Goal: Task Accomplishment & Management: Use online tool/utility

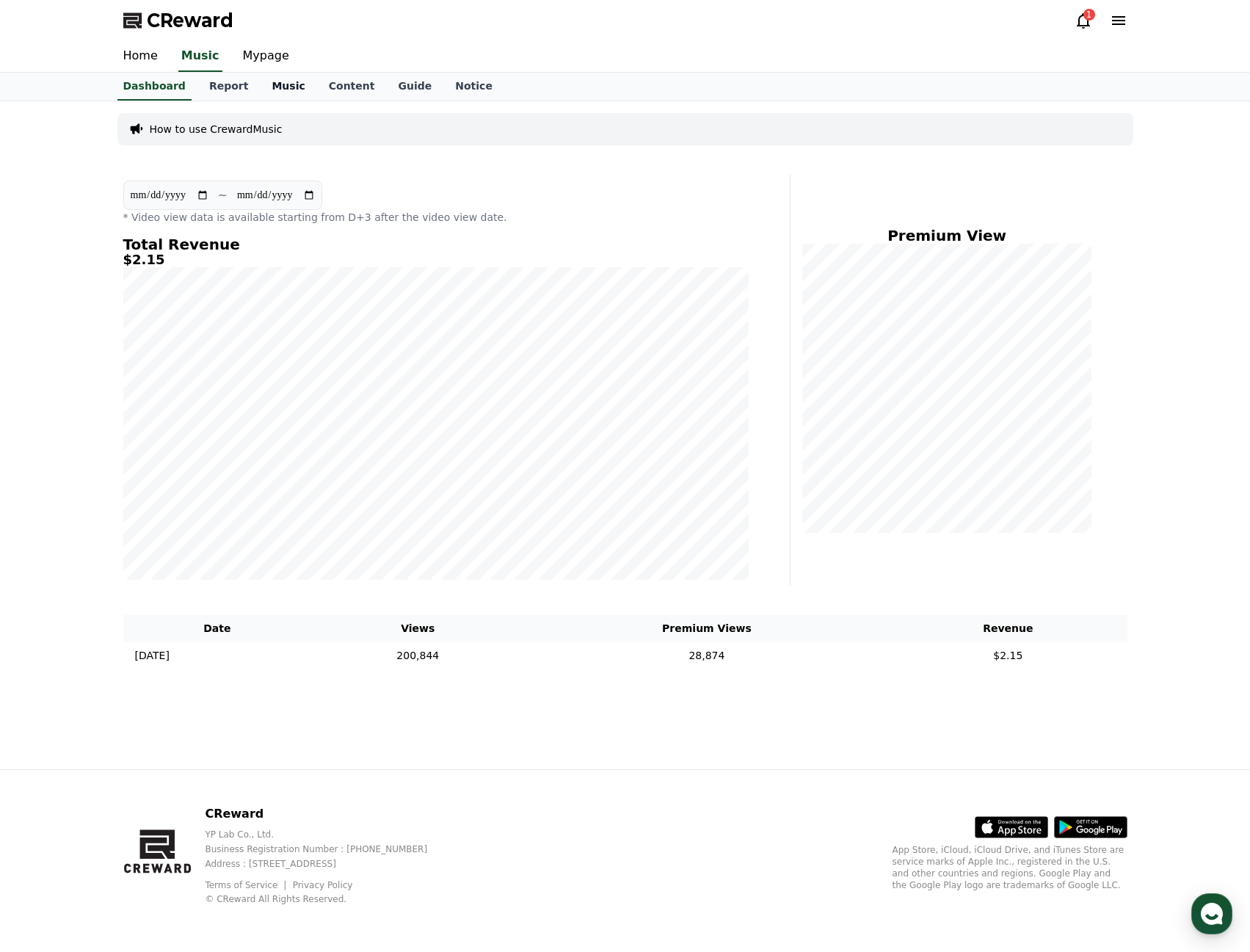
click at [278, 92] on link "Music" at bounding box center [288, 86] width 57 height 28
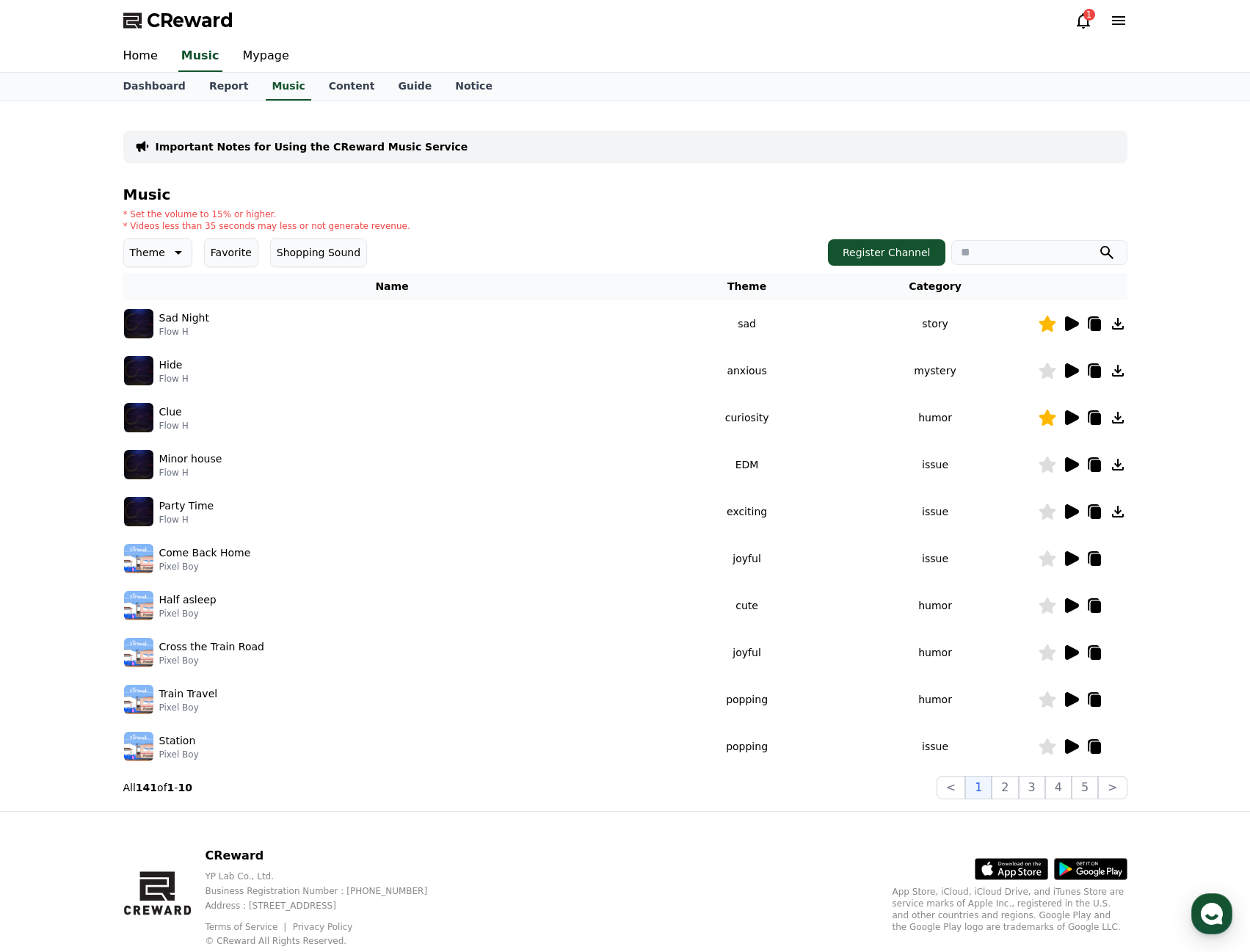
click at [232, 251] on button "Favorite" at bounding box center [231, 252] width 54 height 29
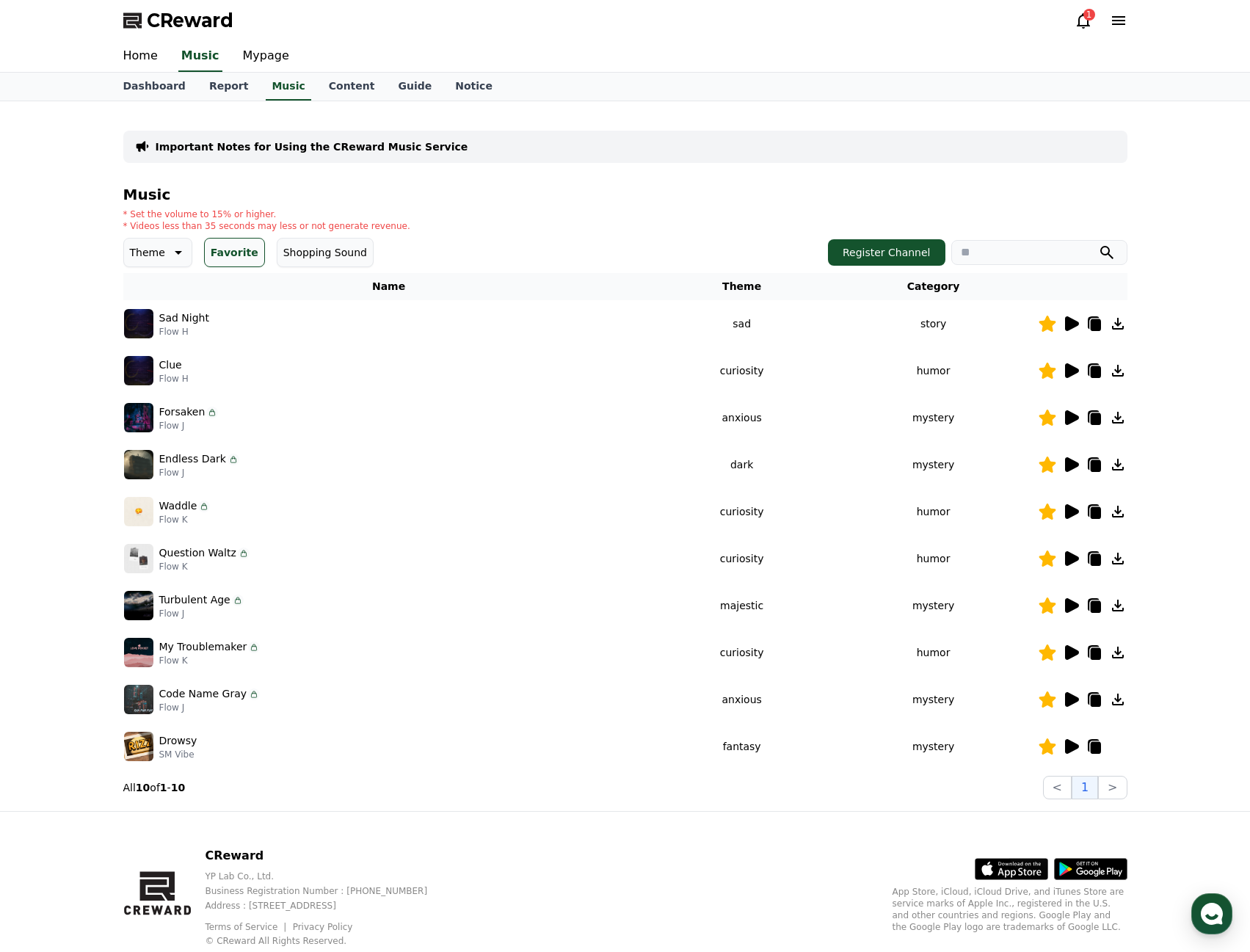
click at [1069, 605] on icon at bounding box center [1072, 605] width 14 height 15
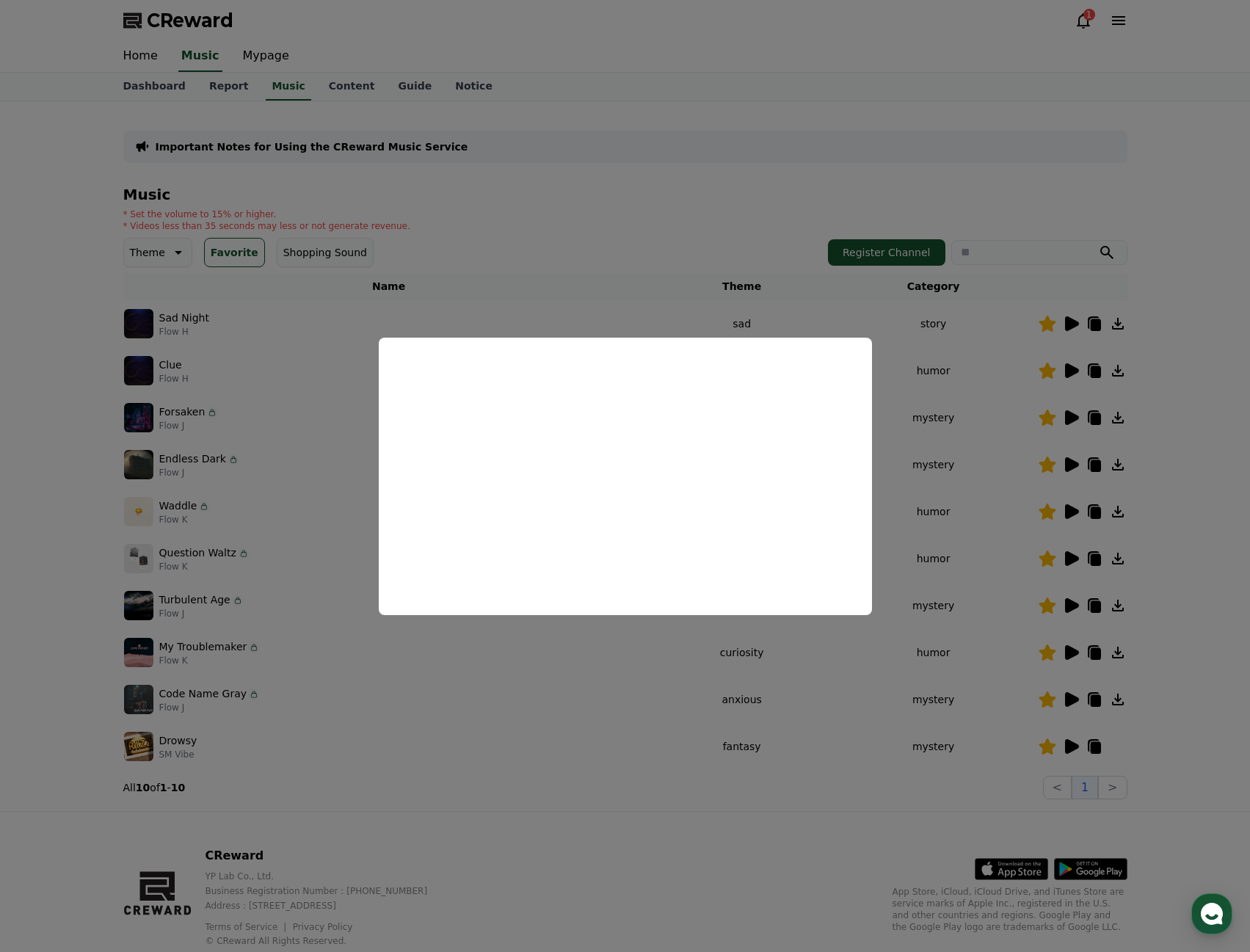
click at [839, 689] on button "close modal" at bounding box center [625, 476] width 1250 height 952
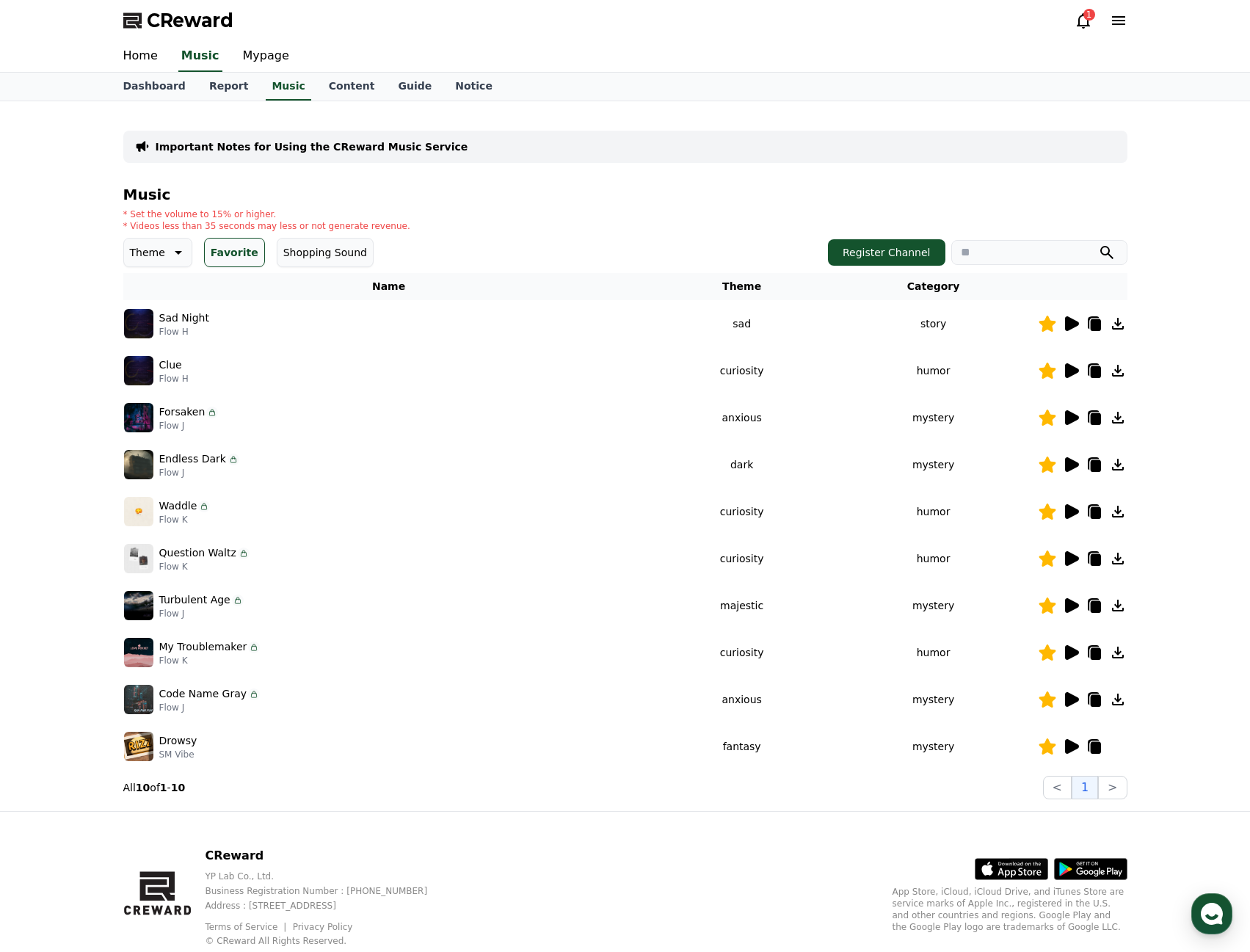
click at [1073, 701] on icon at bounding box center [1072, 700] width 14 height 15
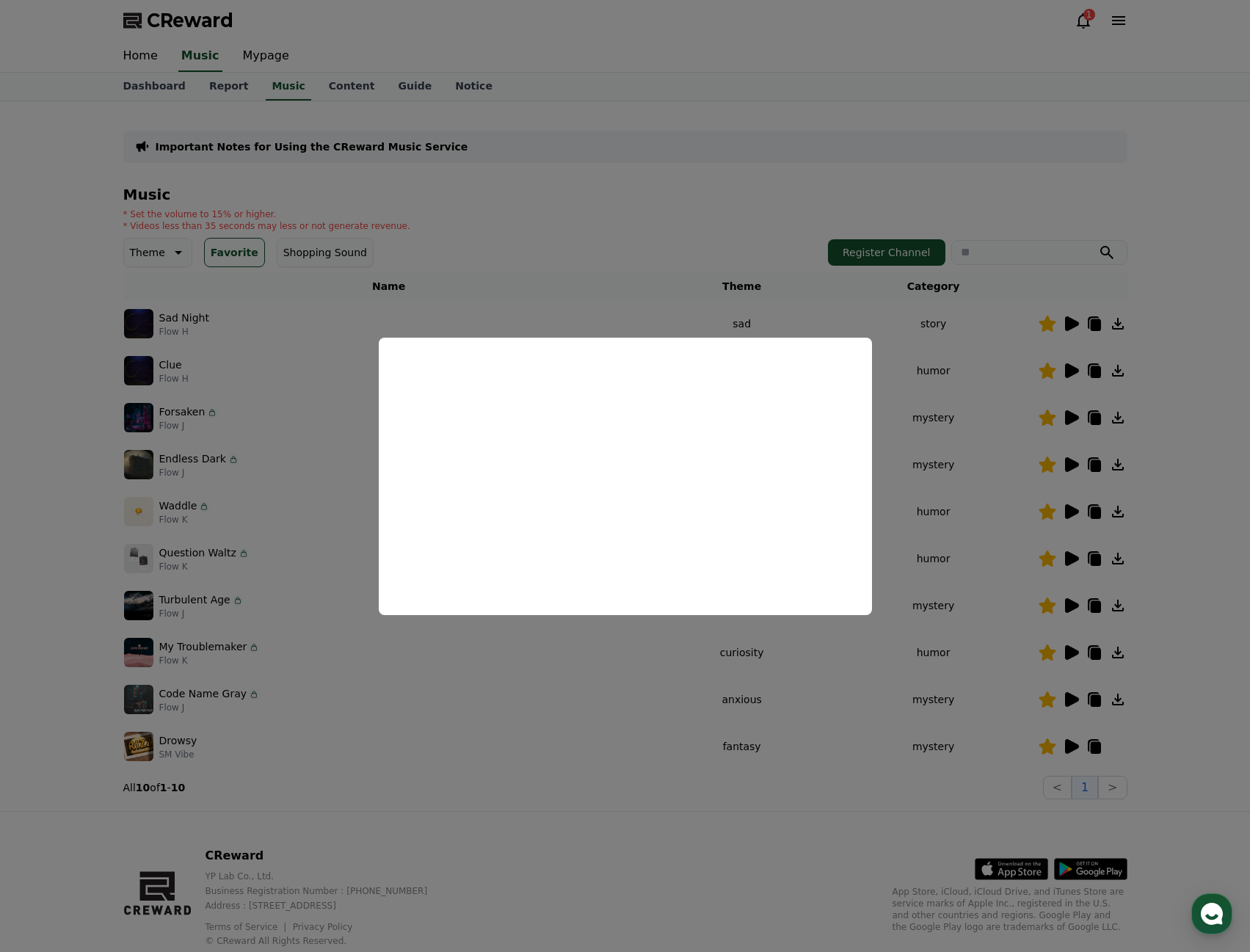
click at [180, 424] on button "close modal" at bounding box center [625, 476] width 1250 height 952
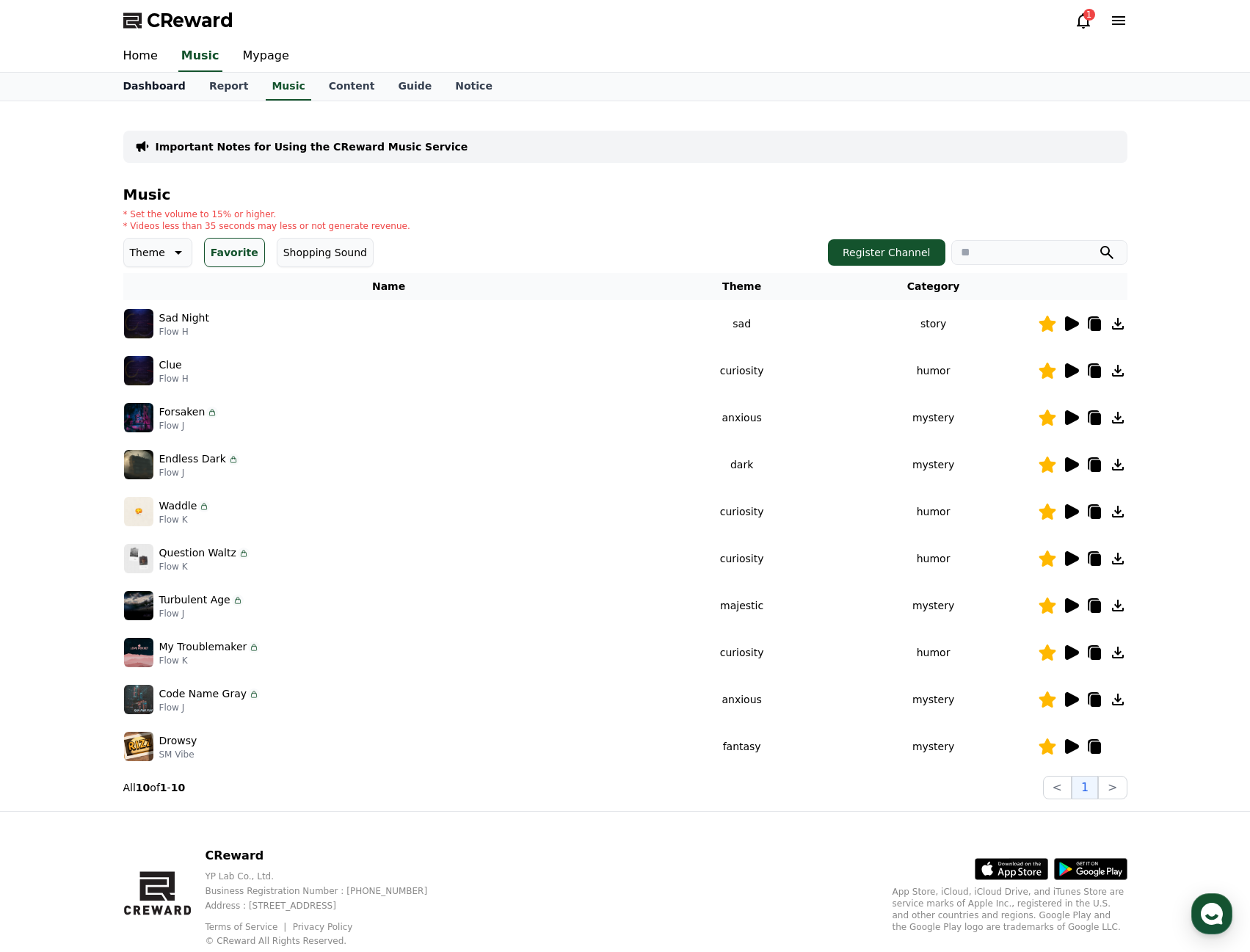
click at [152, 88] on link "Dashboard" at bounding box center [154, 86] width 86 height 28
